Goal: Task Accomplishment & Management: Complete application form

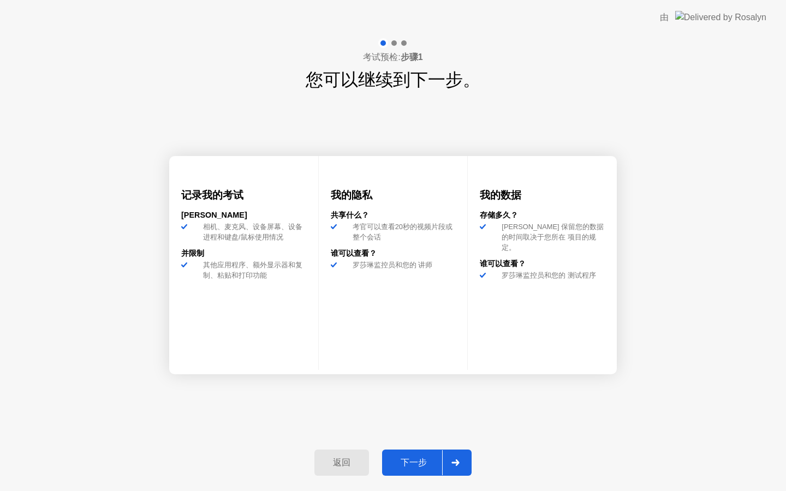
click at [454, 465] on icon at bounding box center [456, 463] width 8 height 7
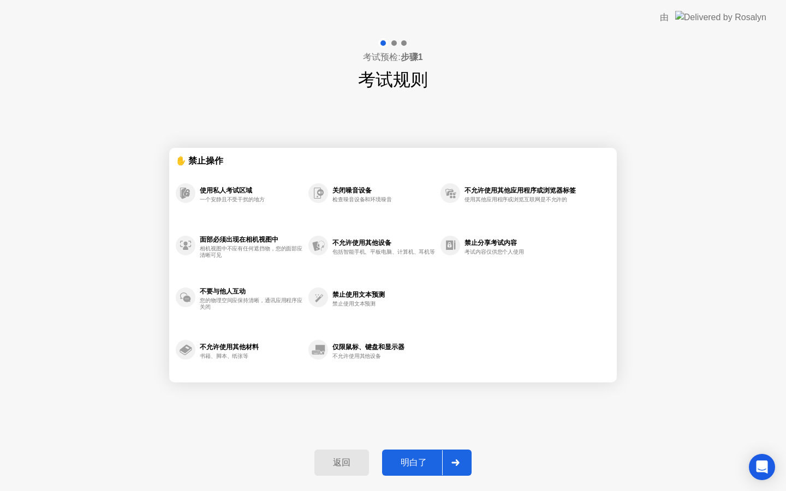
click at [449, 467] on div at bounding box center [455, 463] width 26 height 25
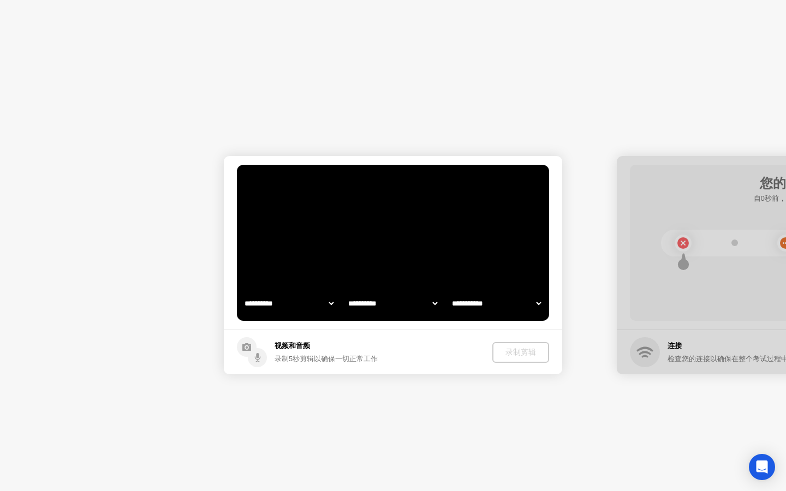
select select "**********"
select select "*******"
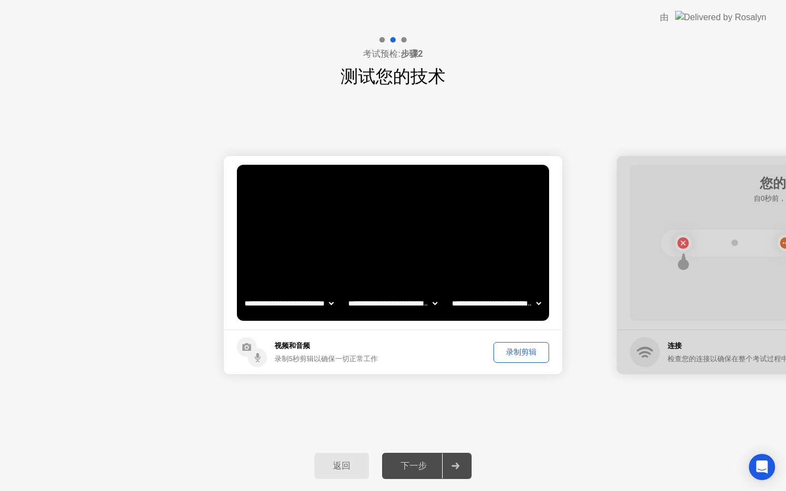
click at [515, 354] on div "录制剪辑" at bounding box center [522, 352] width 48 height 10
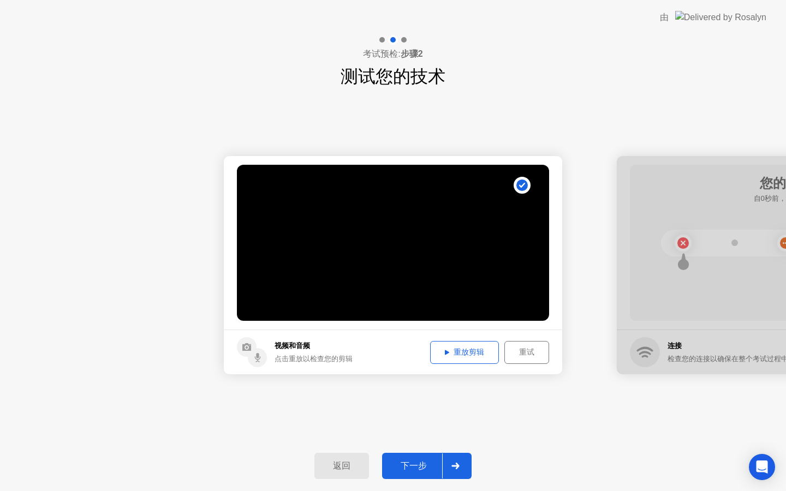
click at [417, 472] on div "下一步" at bounding box center [414, 466] width 57 height 11
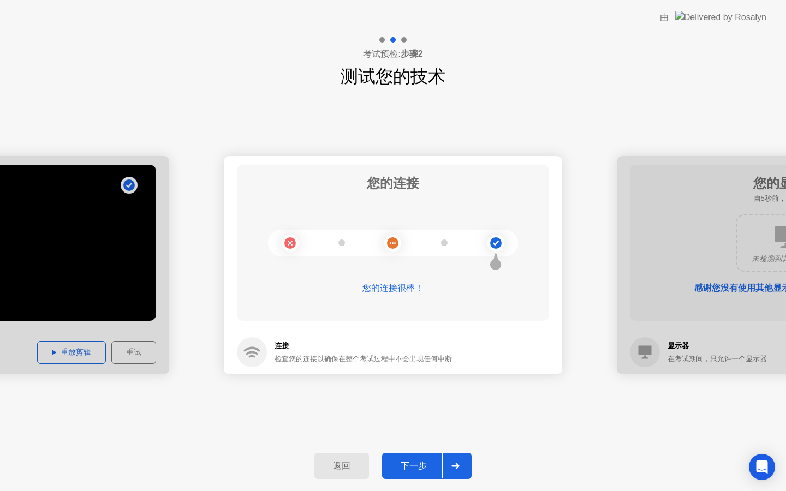
click at [461, 471] on div at bounding box center [455, 466] width 26 height 25
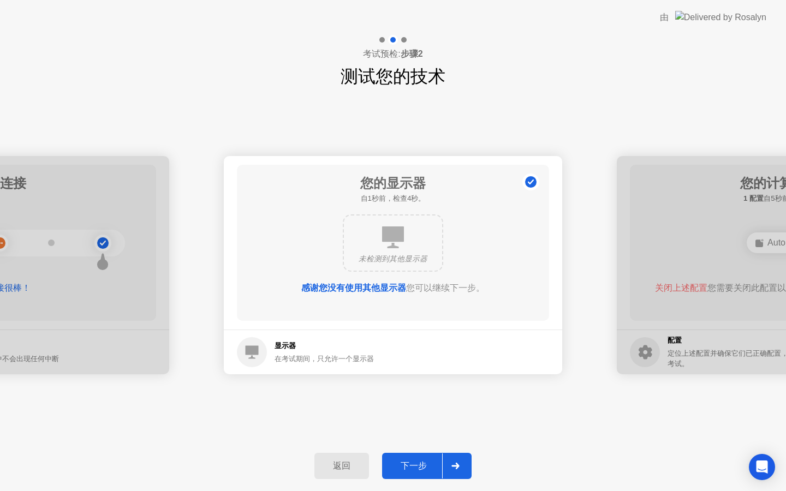
click at [459, 461] on div at bounding box center [455, 466] width 26 height 25
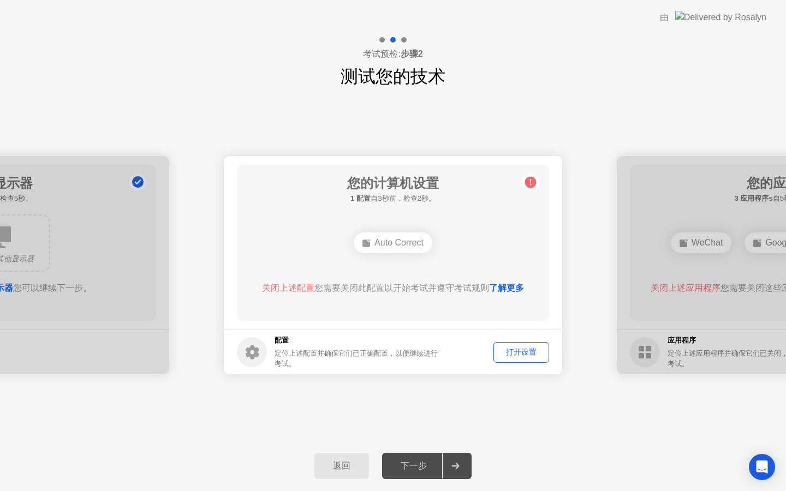
click at [514, 291] on link "了解更多" at bounding box center [506, 287] width 35 height 9
click at [515, 347] on div "打开设置" at bounding box center [522, 352] width 48 height 10
click at [531, 356] on div "打开设置" at bounding box center [522, 352] width 48 height 10
click at [526, 350] on div "打开设置" at bounding box center [522, 352] width 48 height 10
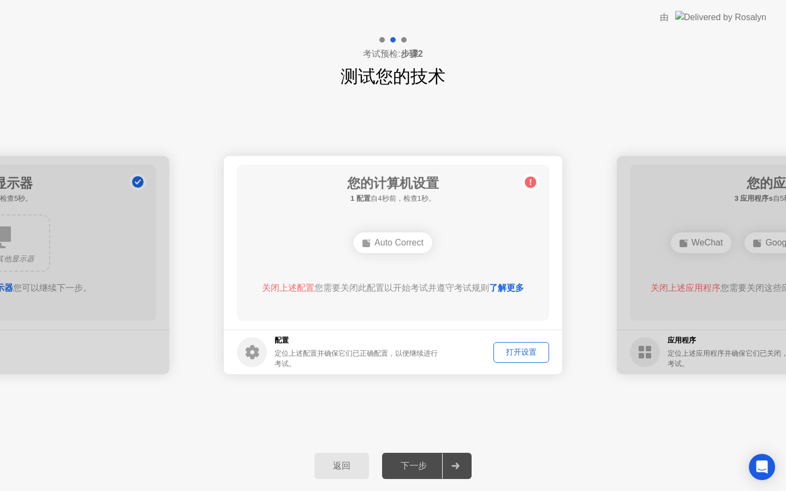
click at [526, 350] on div "打开设置" at bounding box center [522, 352] width 48 height 10
click at [539, 351] on div "打开设置" at bounding box center [522, 352] width 48 height 10
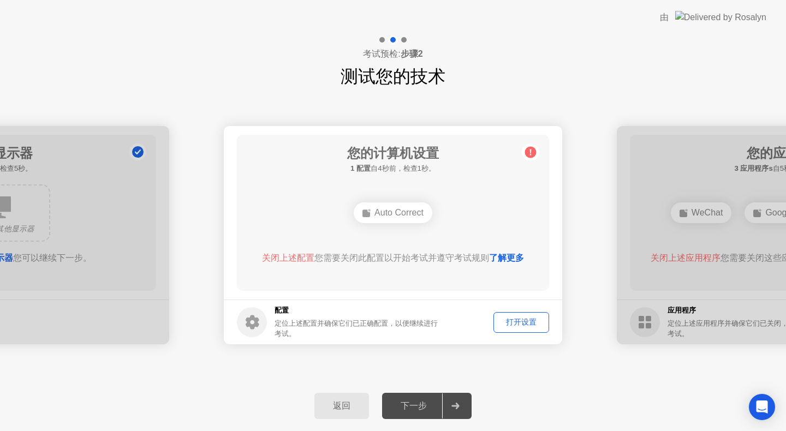
click at [512, 263] on link "了解更多" at bounding box center [506, 257] width 35 height 9
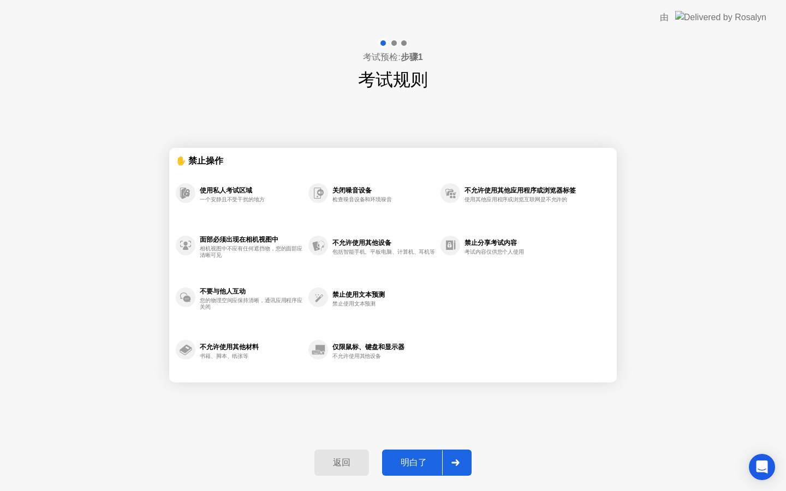
click at [396, 462] on div "明白了" at bounding box center [414, 463] width 57 height 11
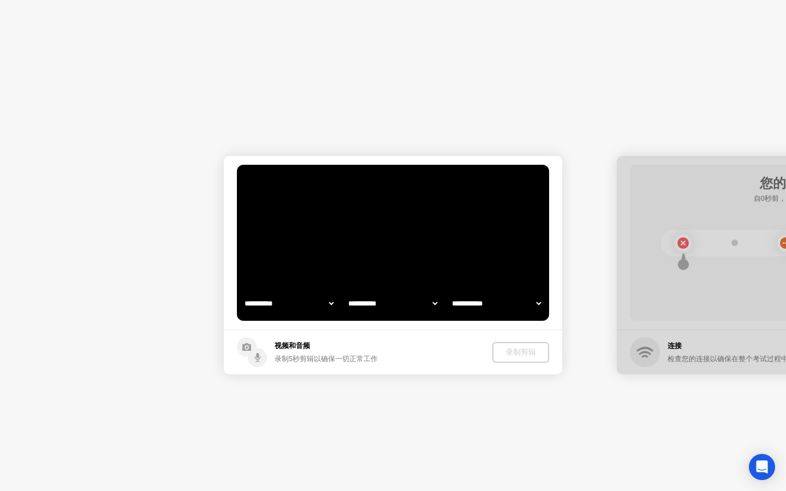
select select "**********"
select select "*******"
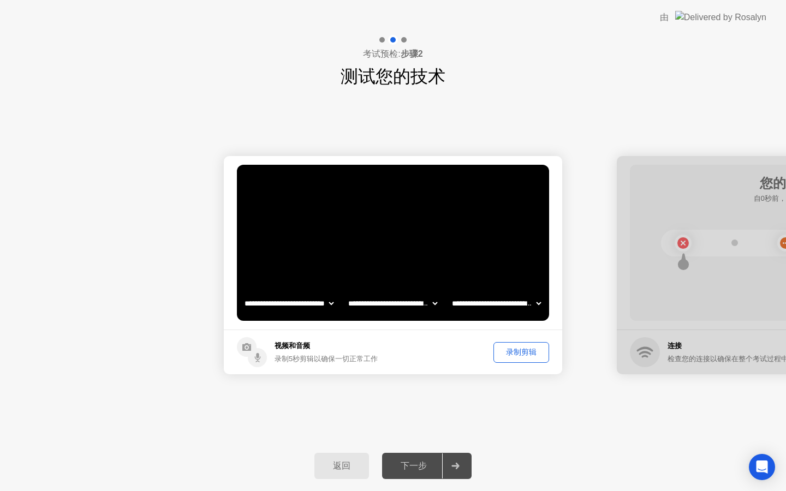
click at [528, 349] on div "录制剪辑" at bounding box center [522, 352] width 48 height 10
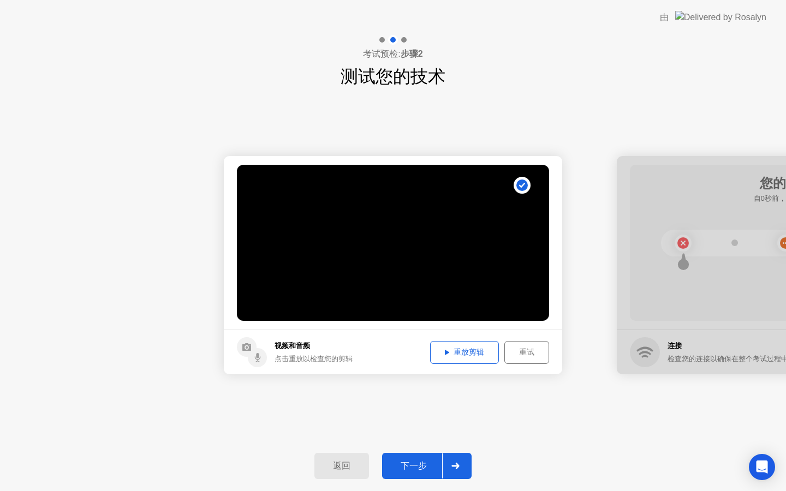
click at [513, 351] on div "重试" at bounding box center [526, 352] width 37 height 10
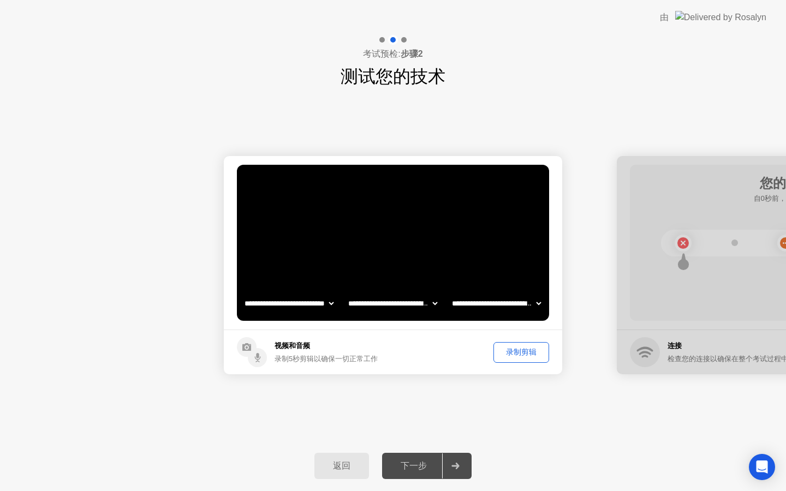
click at [507, 353] on div "录制剪辑" at bounding box center [522, 352] width 48 height 10
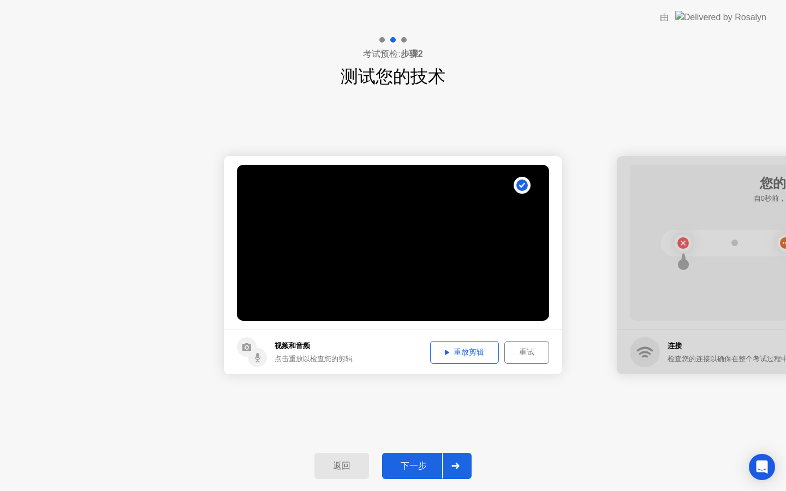
click at [455, 468] on icon at bounding box center [456, 466] width 8 height 7
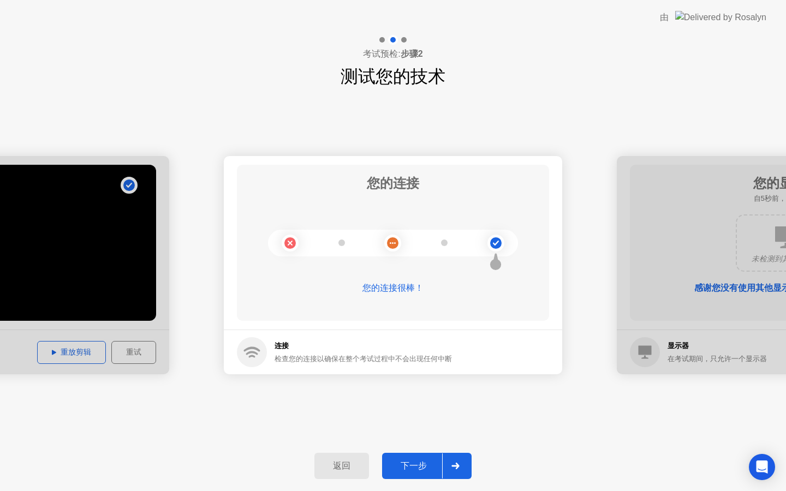
click at [453, 469] on icon at bounding box center [456, 466] width 8 height 7
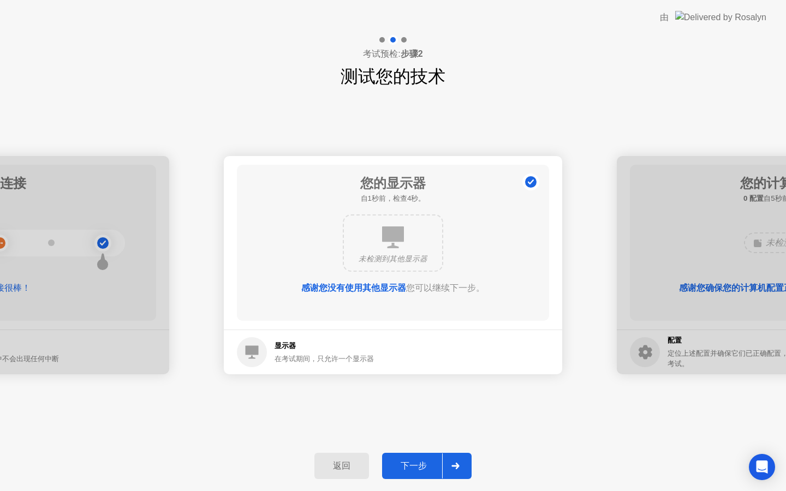
click at [454, 469] on icon at bounding box center [456, 466] width 8 height 7
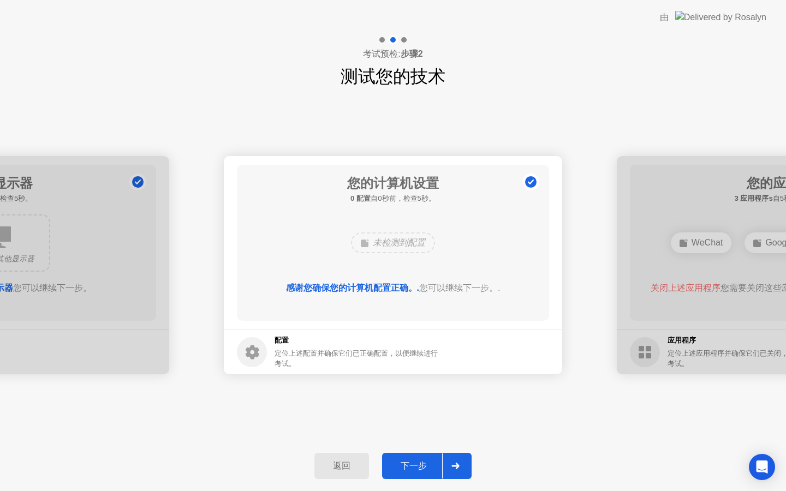
click at [454, 469] on icon at bounding box center [456, 466] width 8 height 7
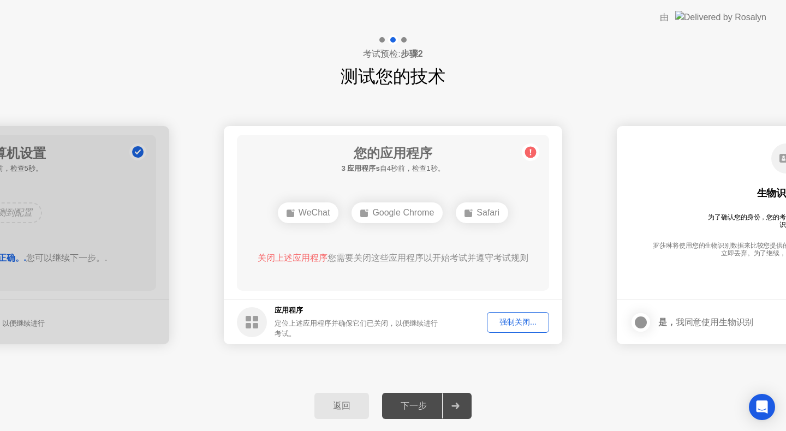
click at [526, 324] on div "强制关闭..." at bounding box center [518, 322] width 55 height 10
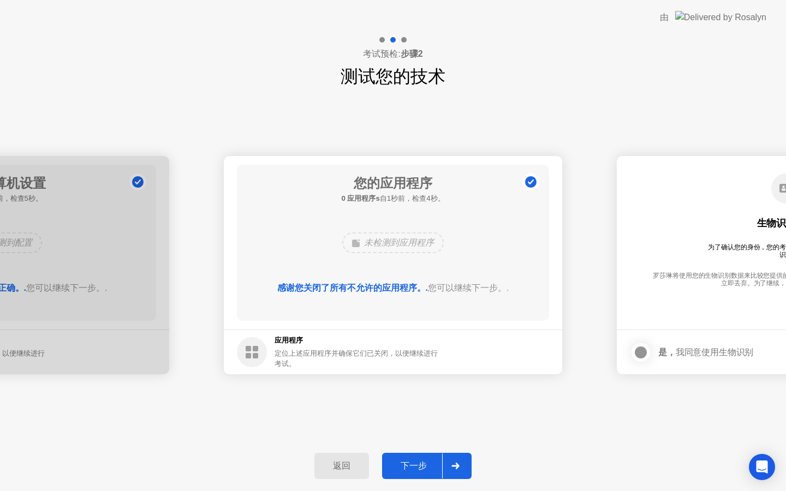
click at [462, 463] on div at bounding box center [455, 466] width 26 height 25
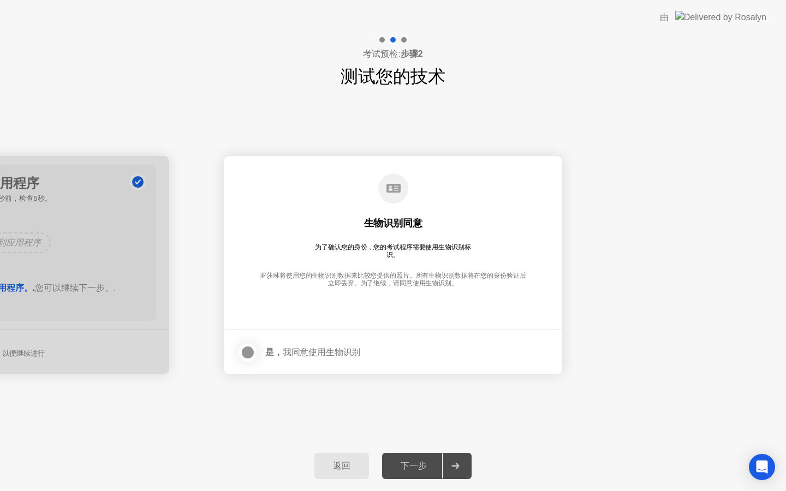
click at [246, 351] on div at bounding box center [247, 352] width 13 height 13
click at [459, 460] on div at bounding box center [455, 466] width 26 height 25
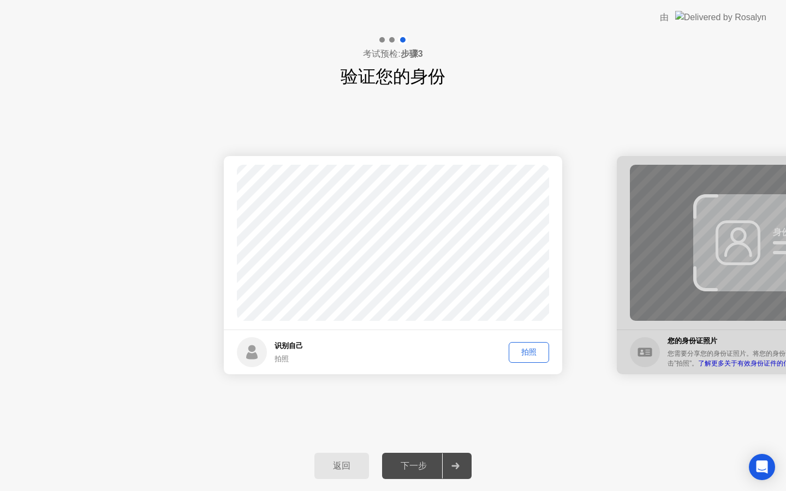
click at [529, 358] on div "拍照" at bounding box center [529, 352] width 33 height 10
click at [455, 472] on div at bounding box center [455, 466] width 26 height 25
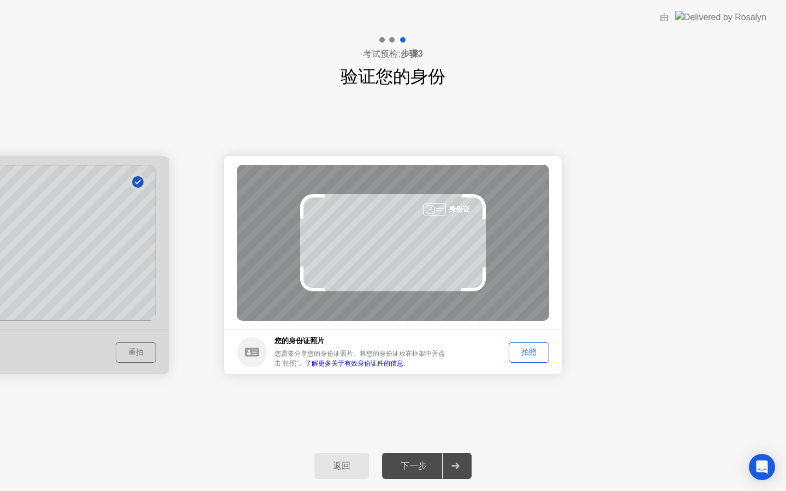
click at [519, 352] on div "拍照" at bounding box center [529, 352] width 33 height 10
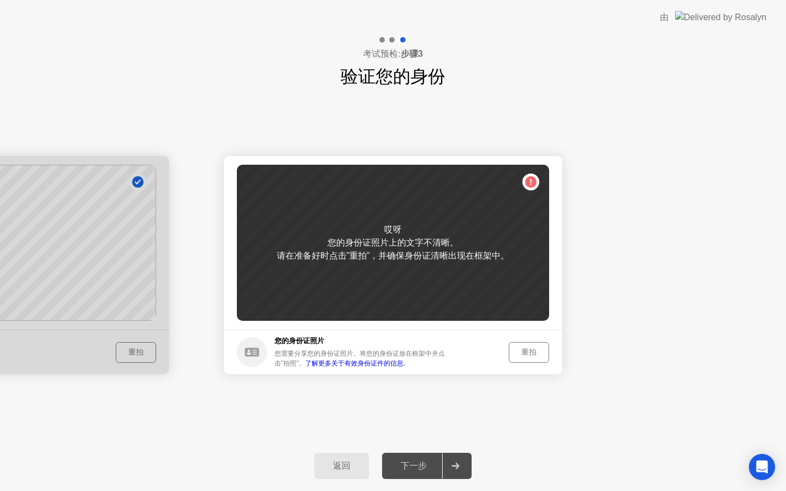
click at [531, 353] on div "重拍" at bounding box center [529, 352] width 33 height 10
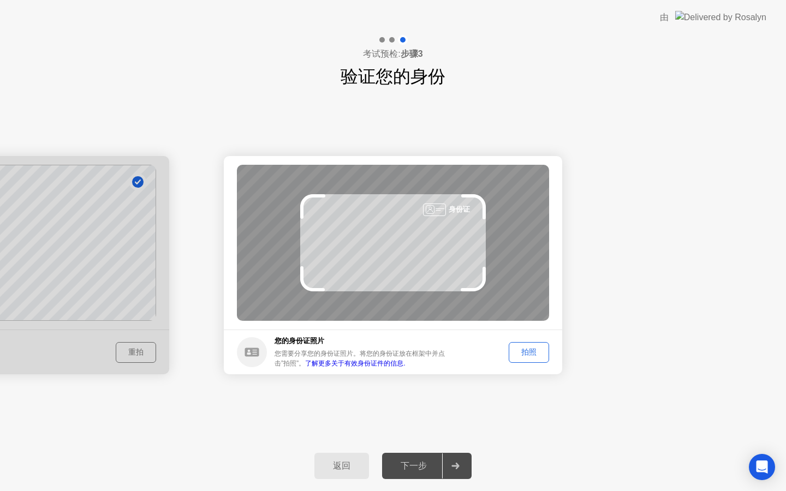
click at [539, 351] on div "拍照" at bounding box center [529, 352] width 33 height 10
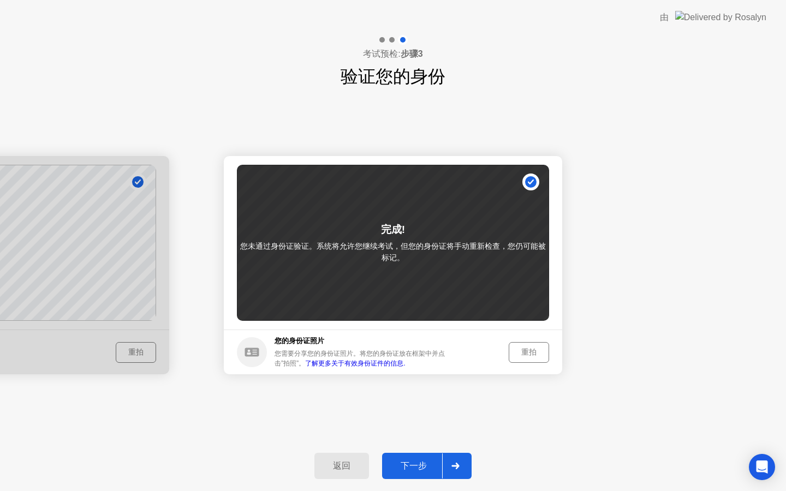
click at [453, 464] on icon at bounding box center [456, 466] width 8 height 7
